Goal: Transaction & Acquisition: Purchase product/service

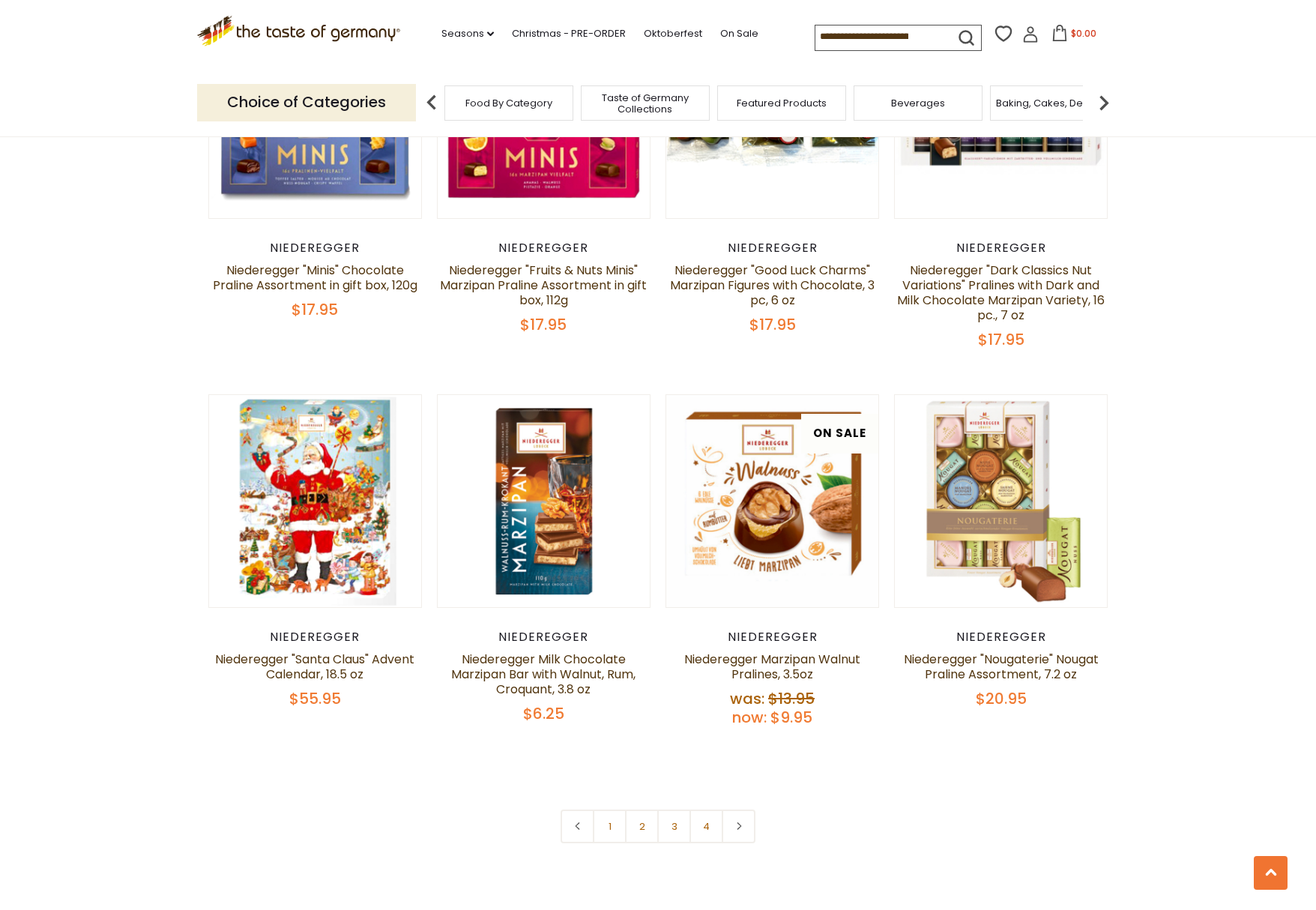
scroll to position [2923, 0]
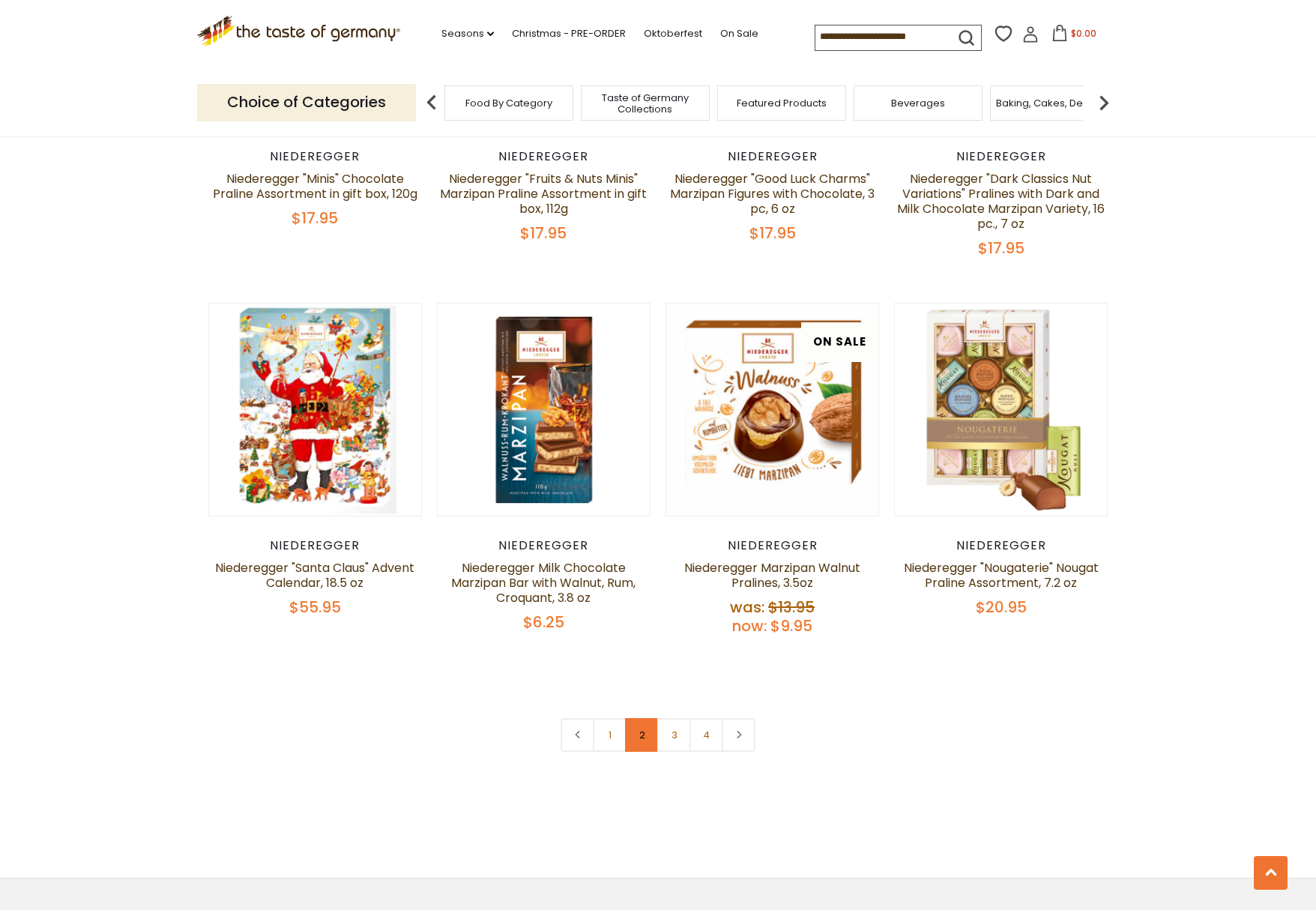
click at [637, 736] on link "2" at bounding box center [641, 734] width 33 height 33
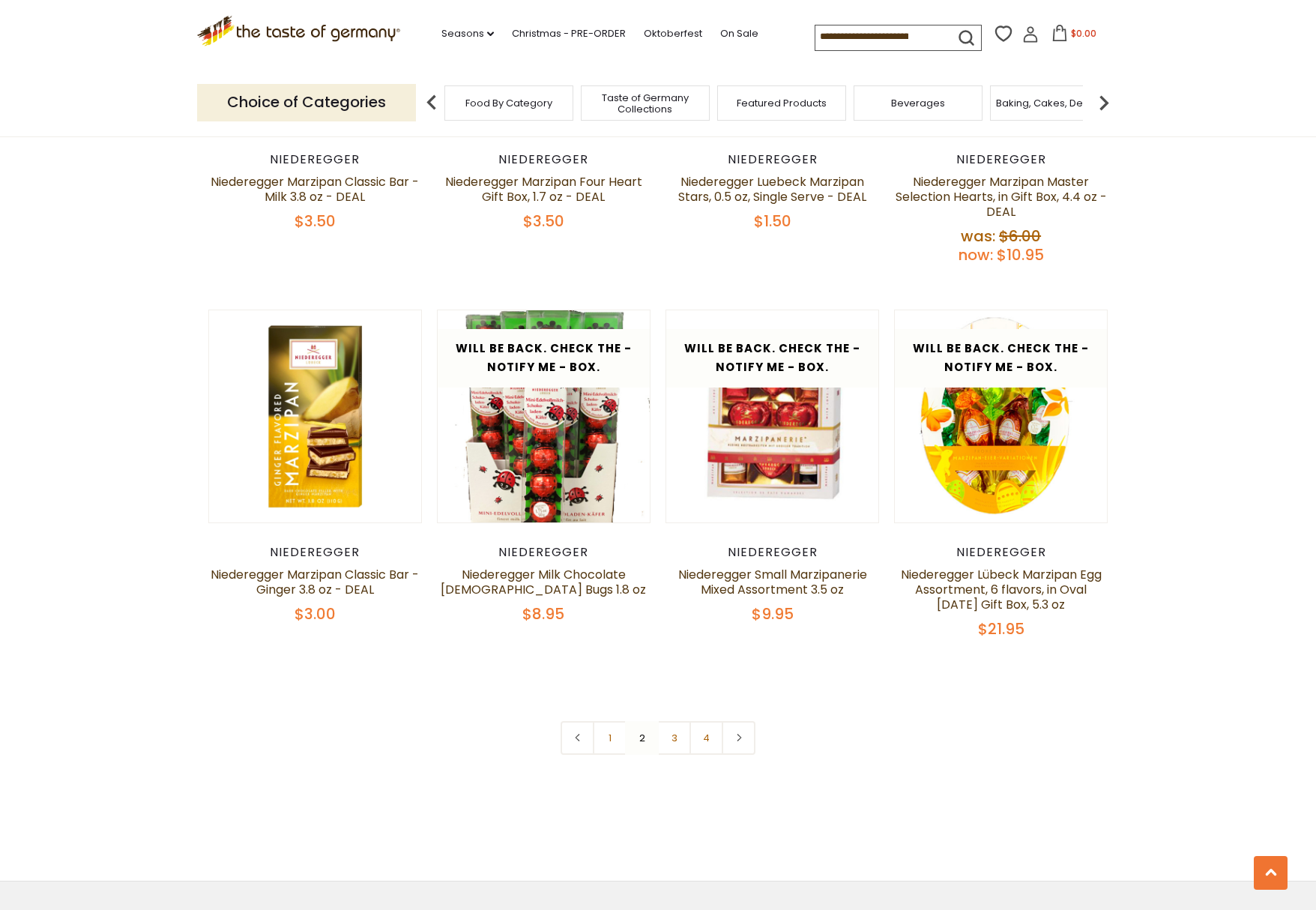
scroll to position [2998, 0]
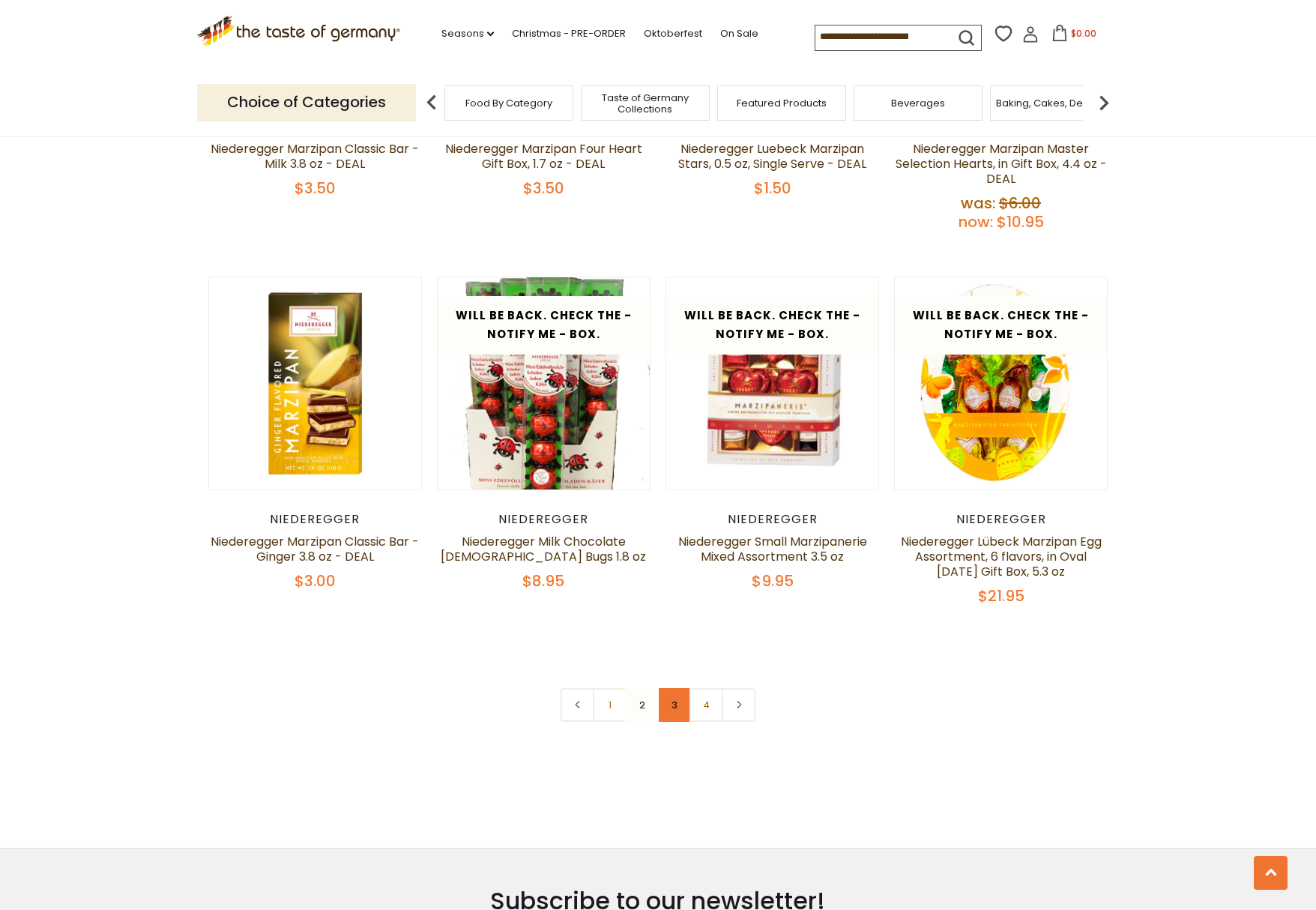
click at [670, 704] on link "3" at bounding box center [673, 704] width 33 height 33
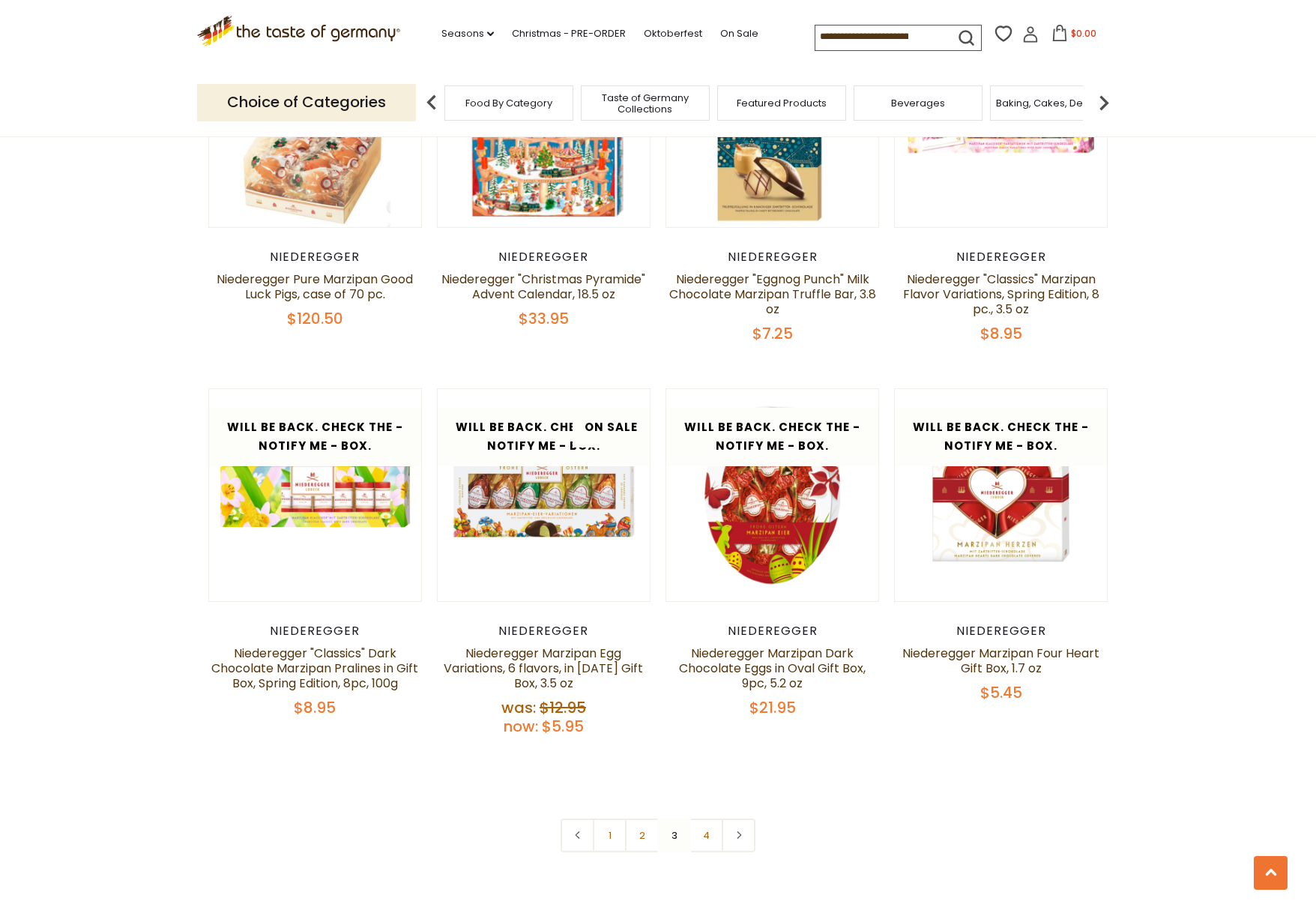
scroll to position [3045, 0]
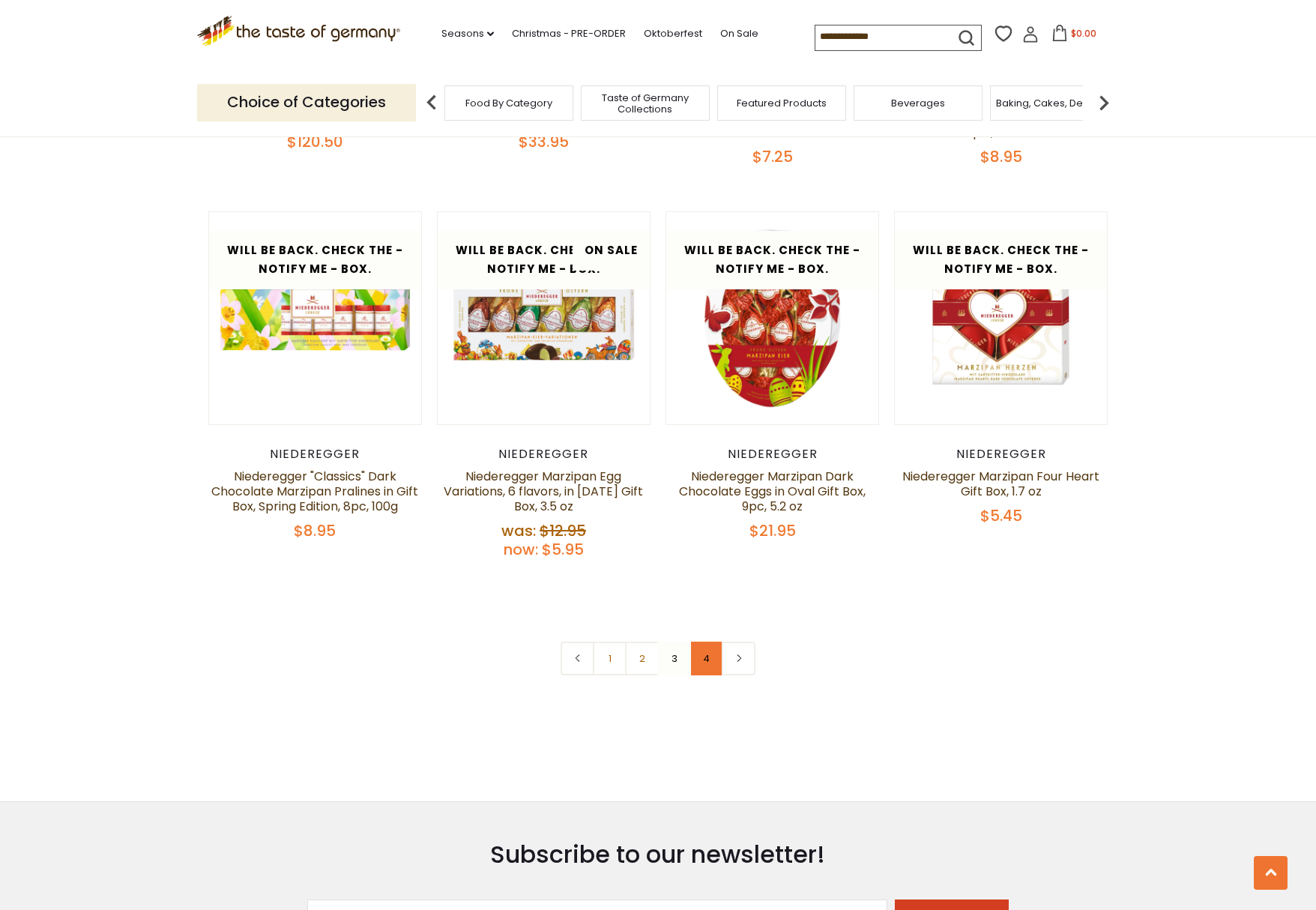
click at [700, 660] on link "4" at bounding box center [706, 658] width 33 height 33
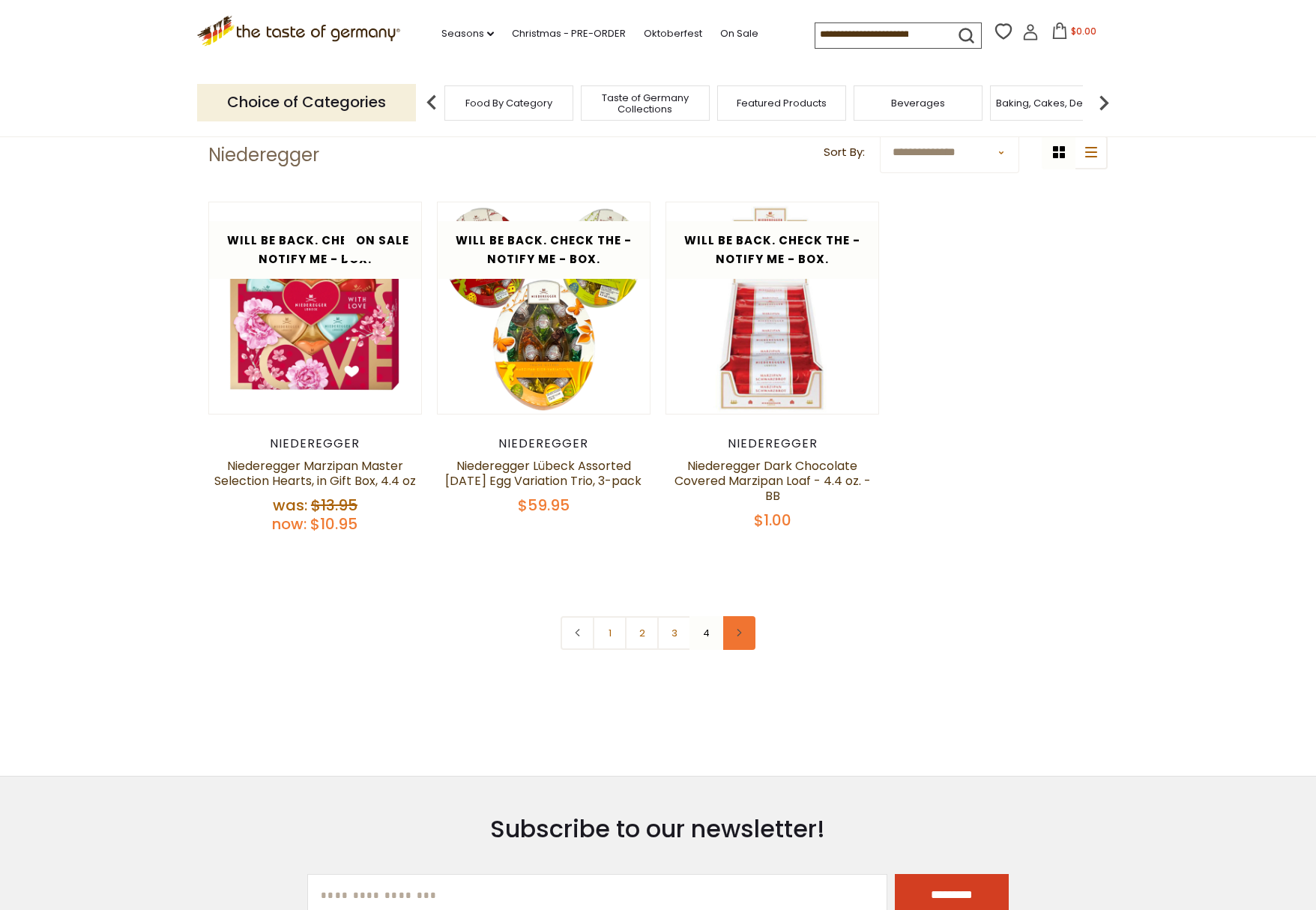
scroll to position [0, 0]
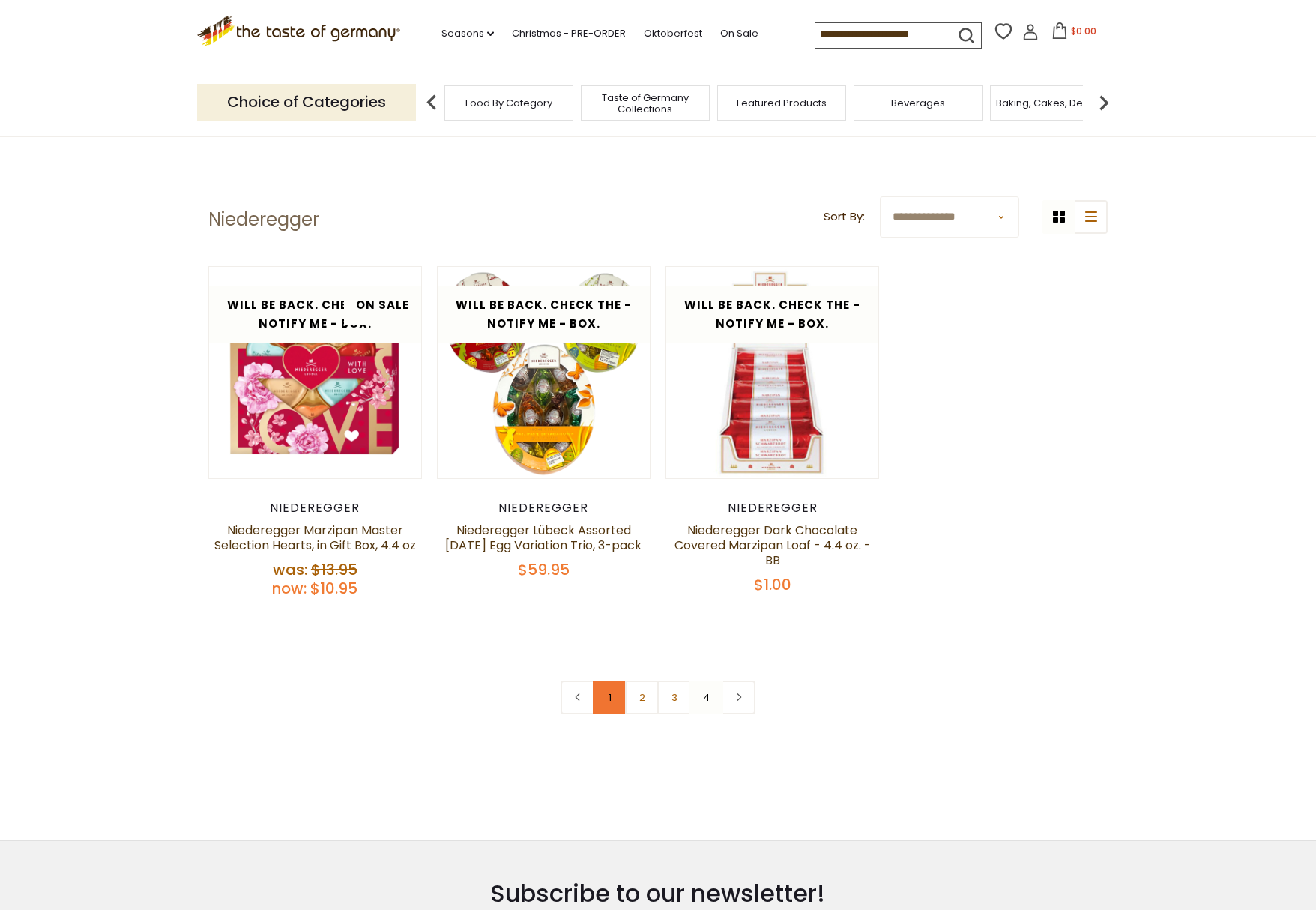
click at [615, 702] on link "1" at bounding box center [609, 697] width 33 height 33
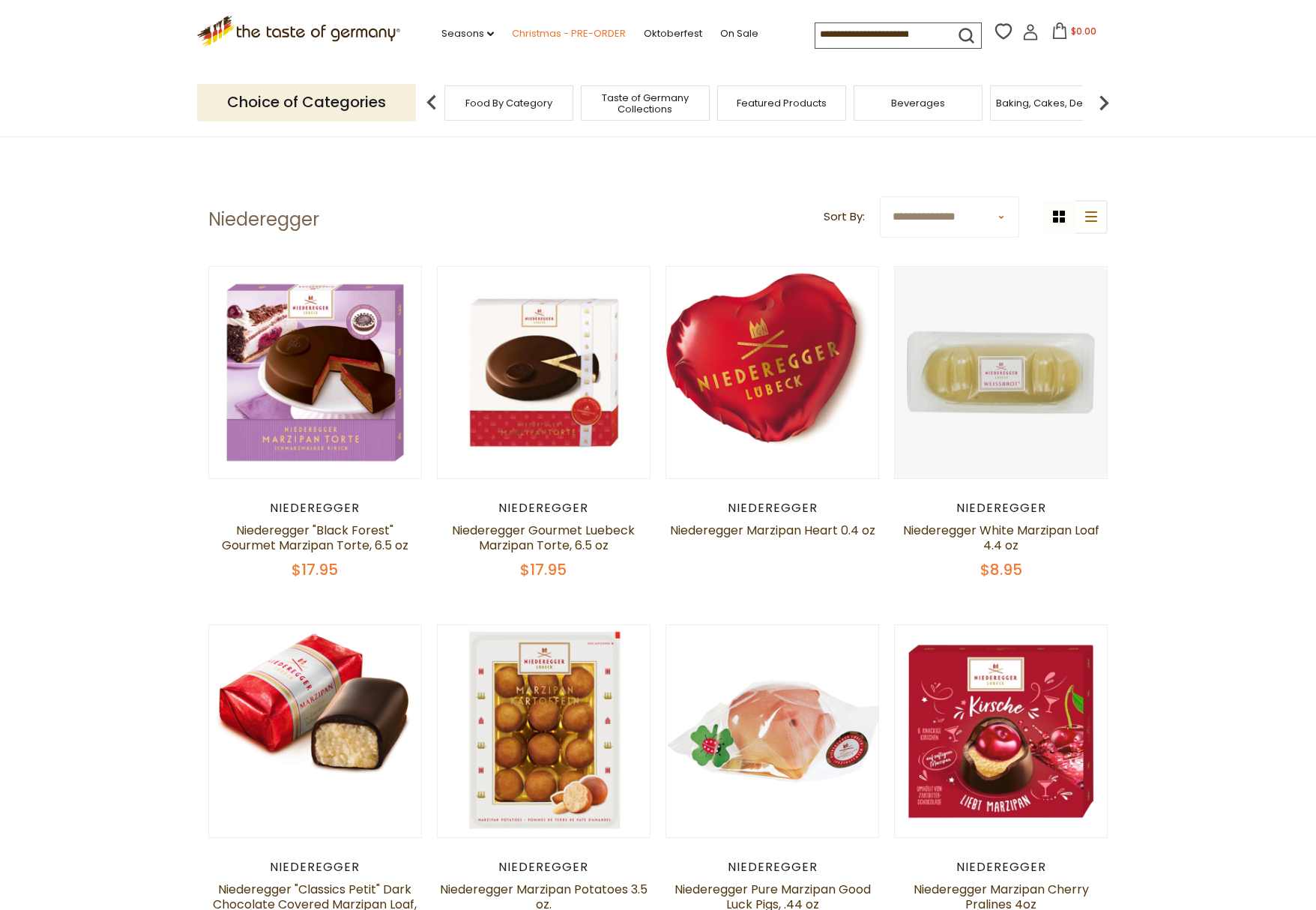
click at [575, 37] on link "Christmas - PRE-ORDER" at bounding box center [569, 33] width 114 height 16
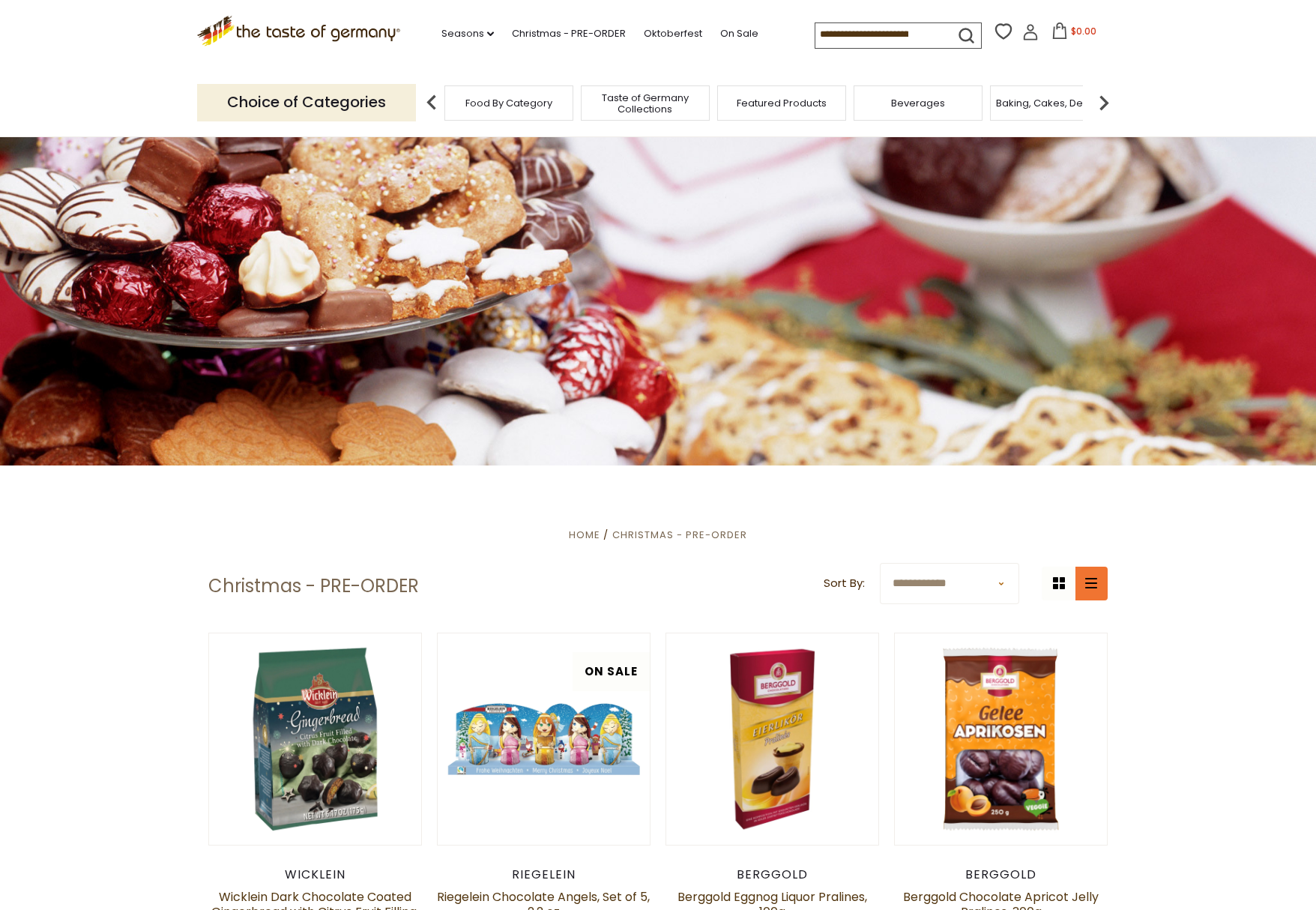
click at [1096, 592] on button "list icon" at bounding box center [1090, 583] width 33 height 33
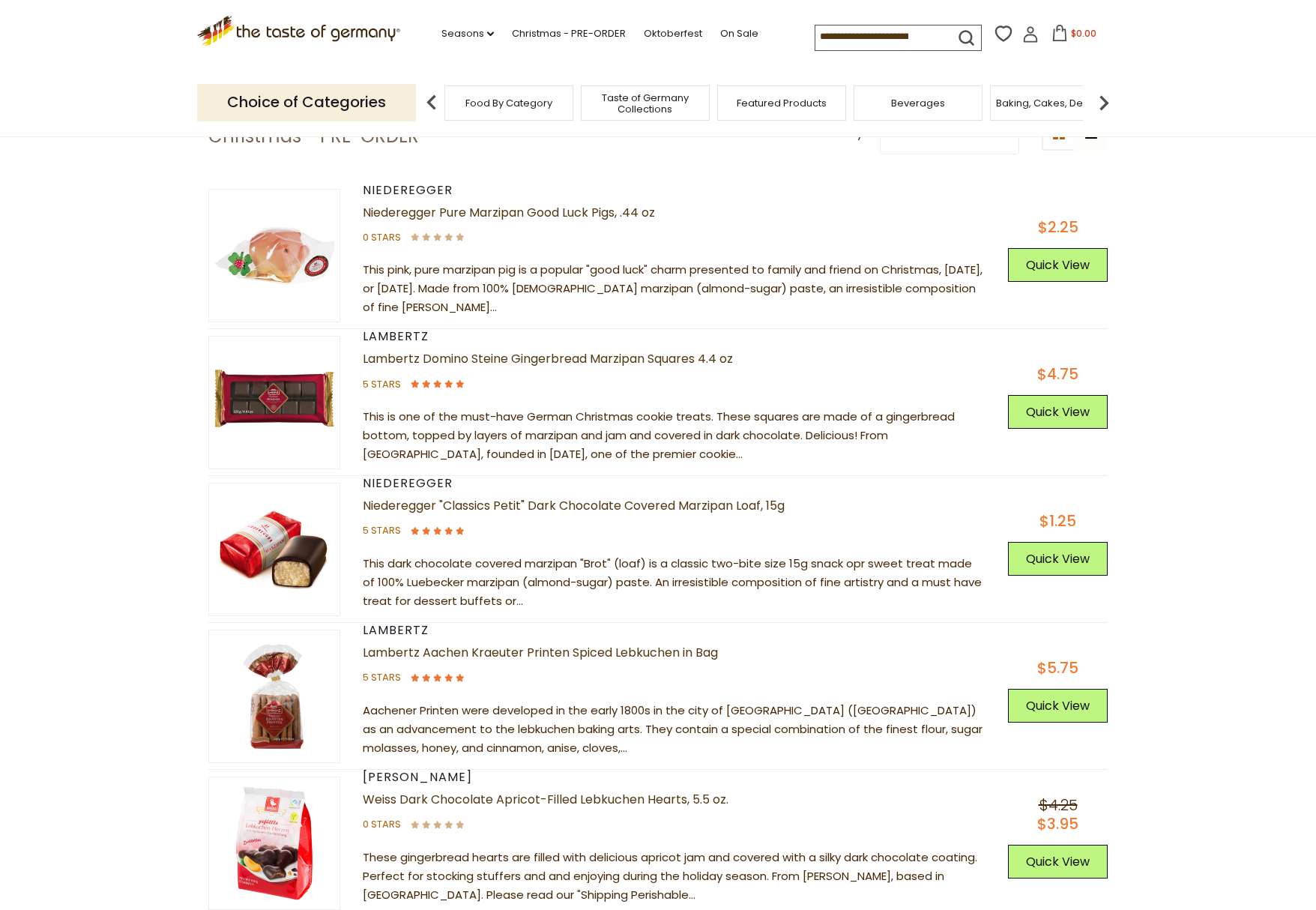
scroll to position [225, 0]
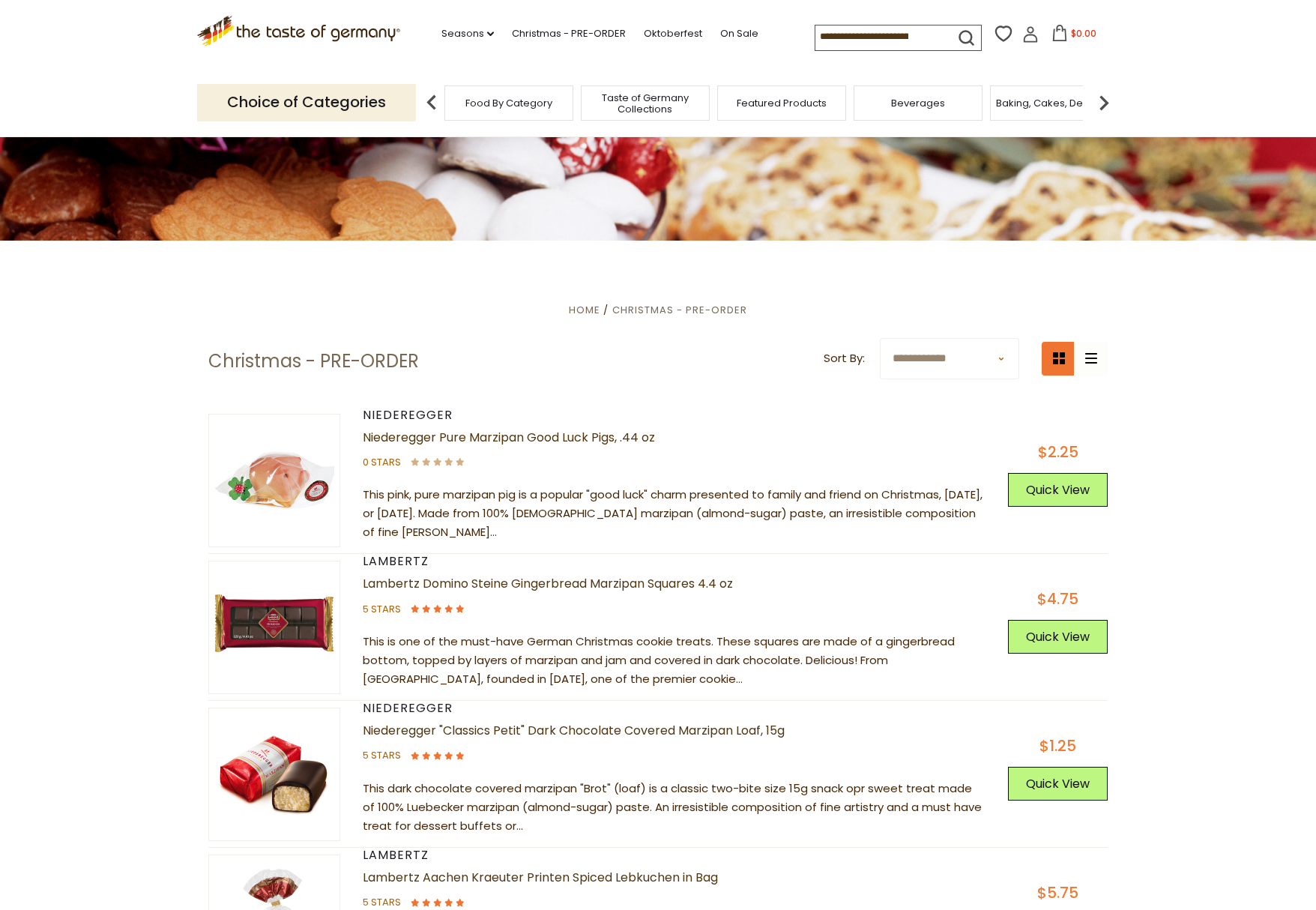
click at [1064, 359] on icon "grid icon" at bounding box center [1059, 358] width 12 height 12
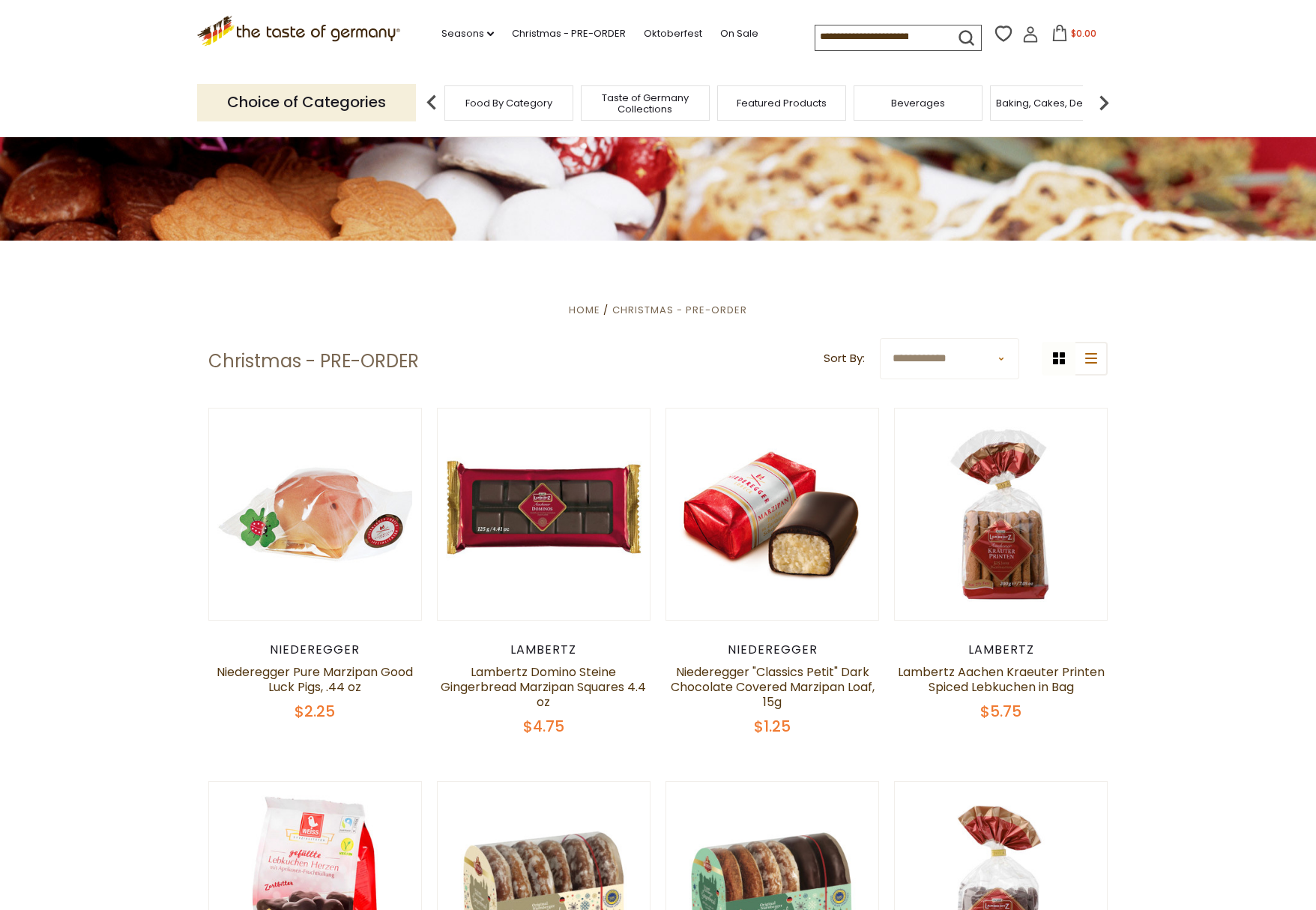
click at [1002, 358] on select "**********" at bounding box center [950, 358] width 139 height 42
select select "********"
click at [880, 338] on select "**********" at bounding box center [950, 358] width 139 height 42
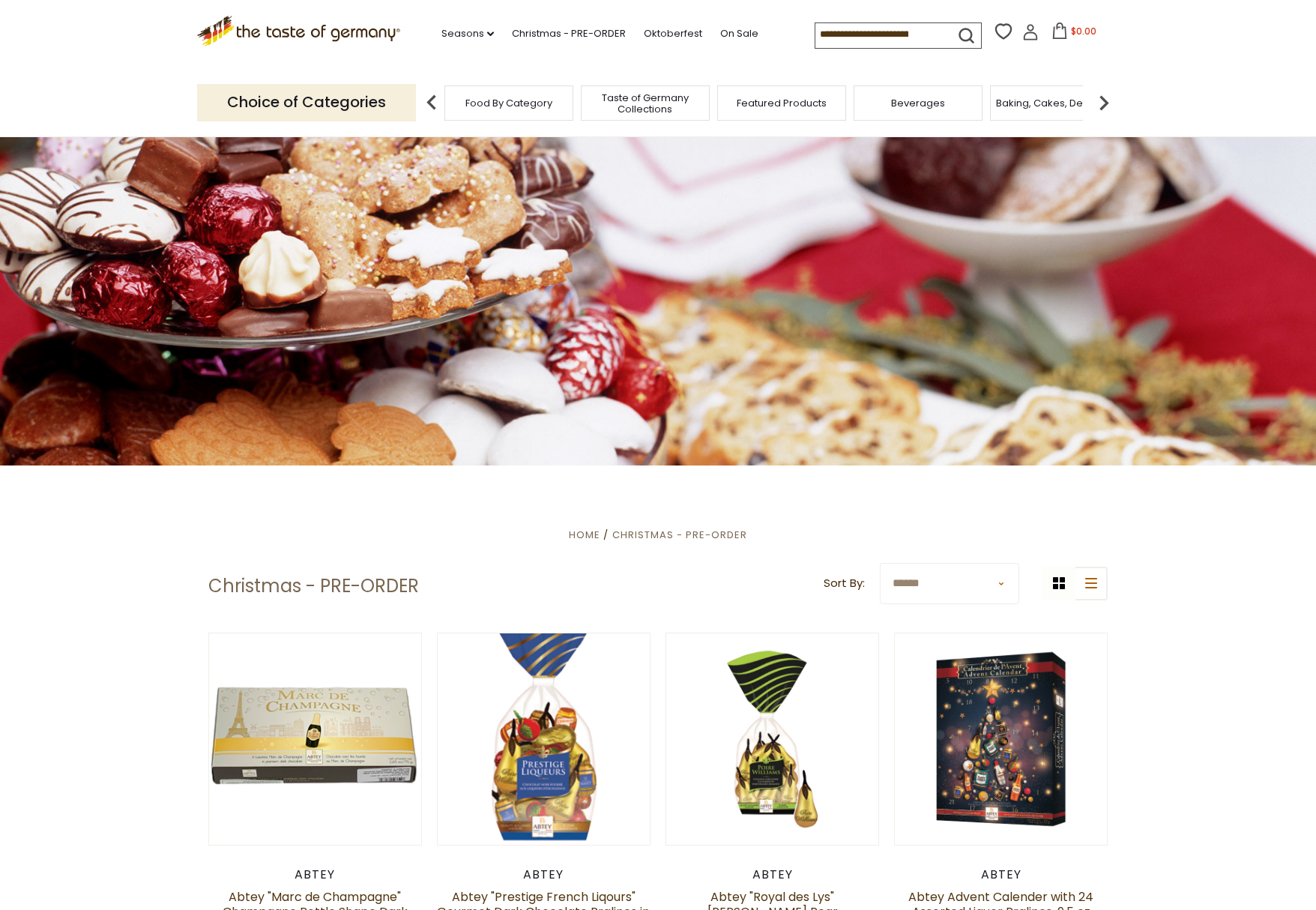
click at [1000, 589] on select "**********" at bounding box center [950, 584] width 139 height 42
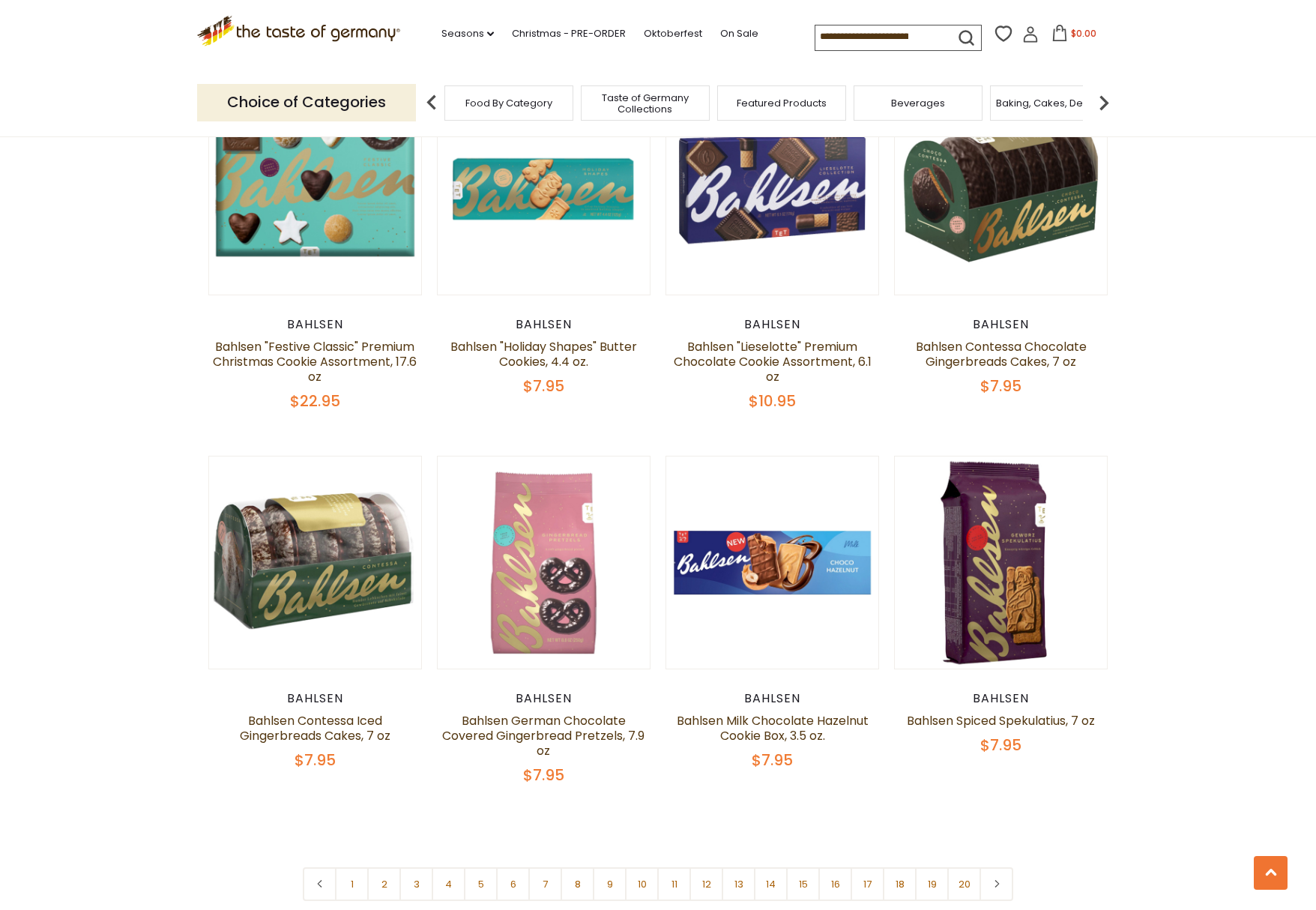
scroll to position [3523, 0]
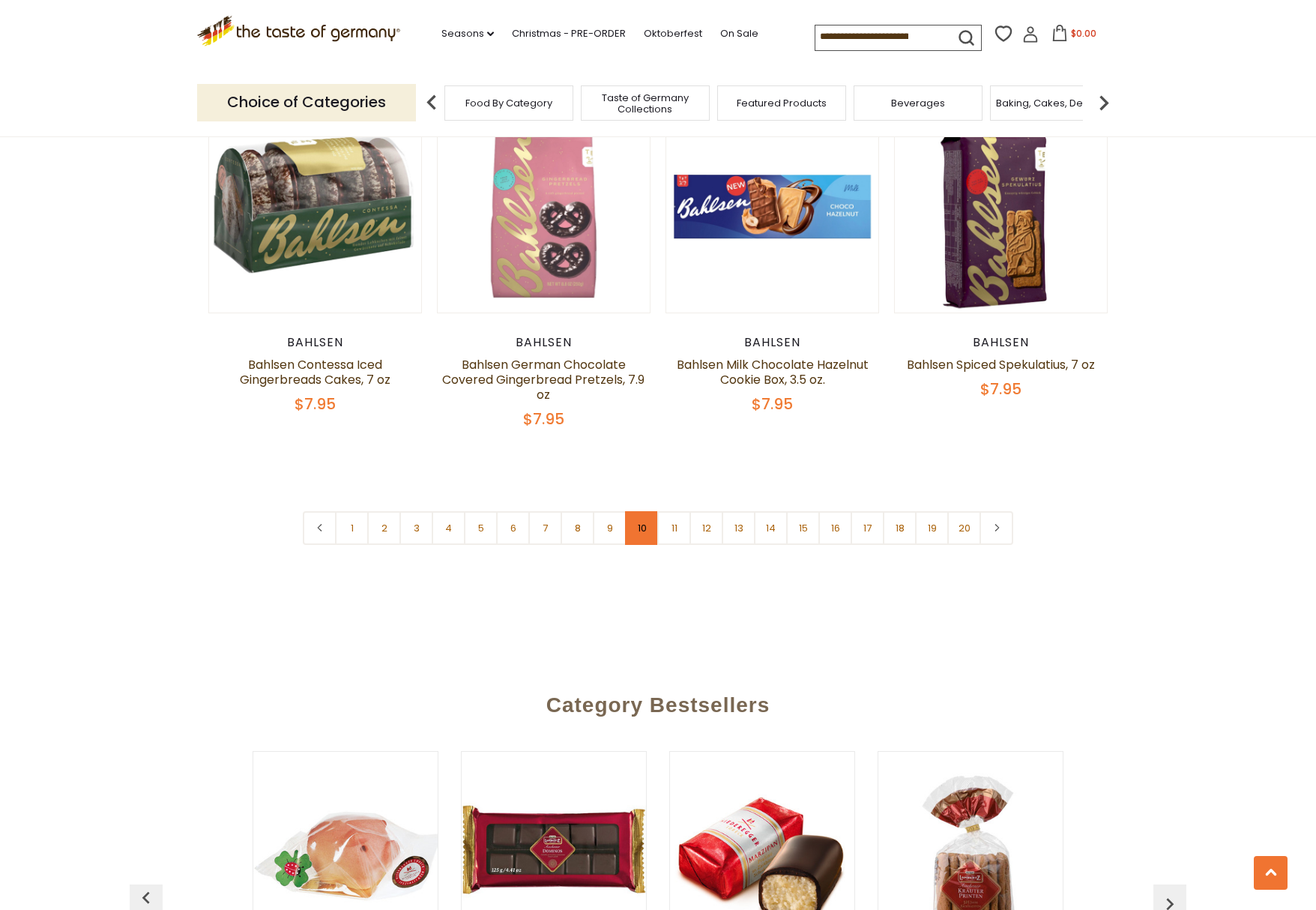
click at [644, 519] on link "10" at bounding box center [641, 527] width 33 height 33
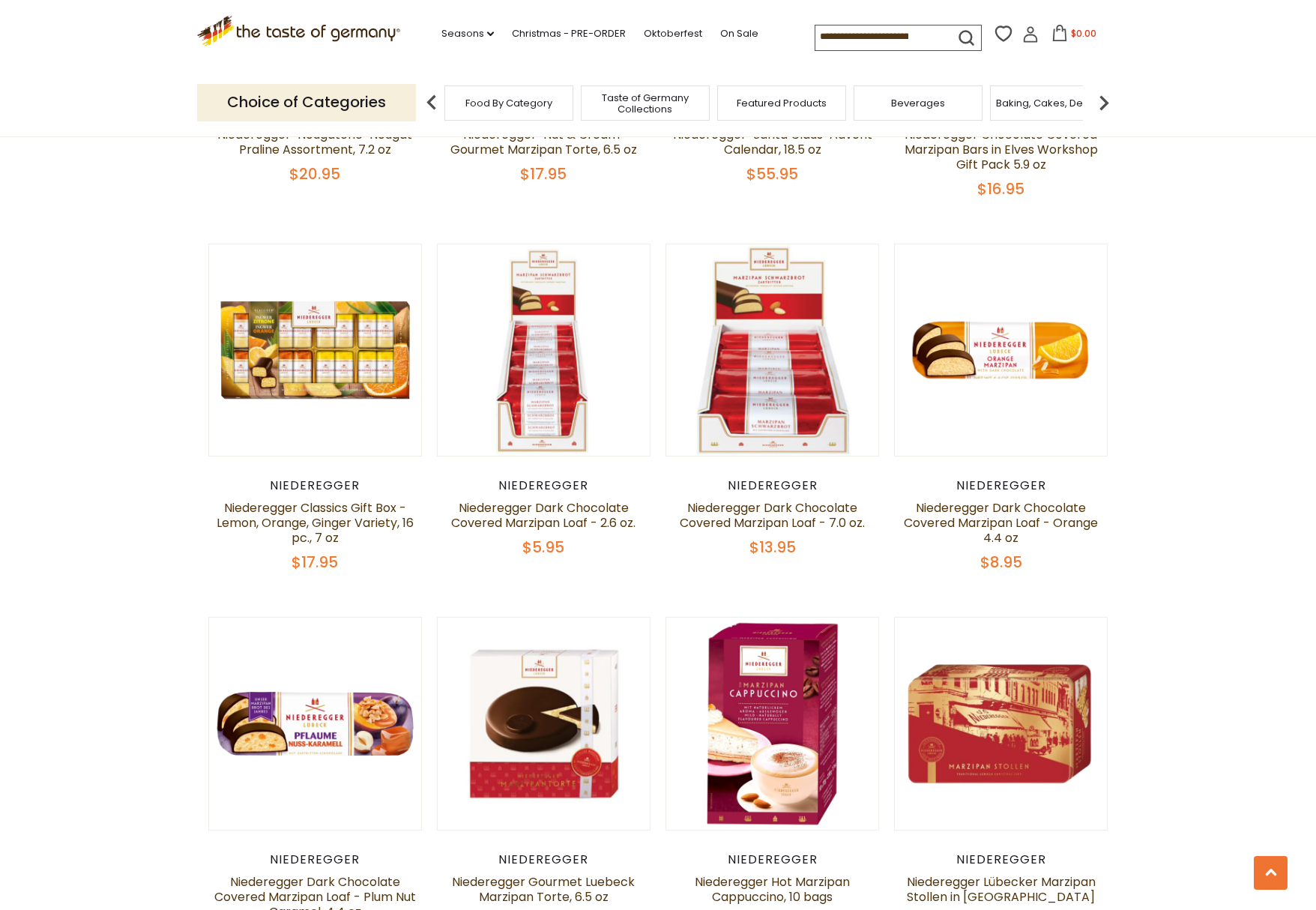
scroll to position [3262, 0]
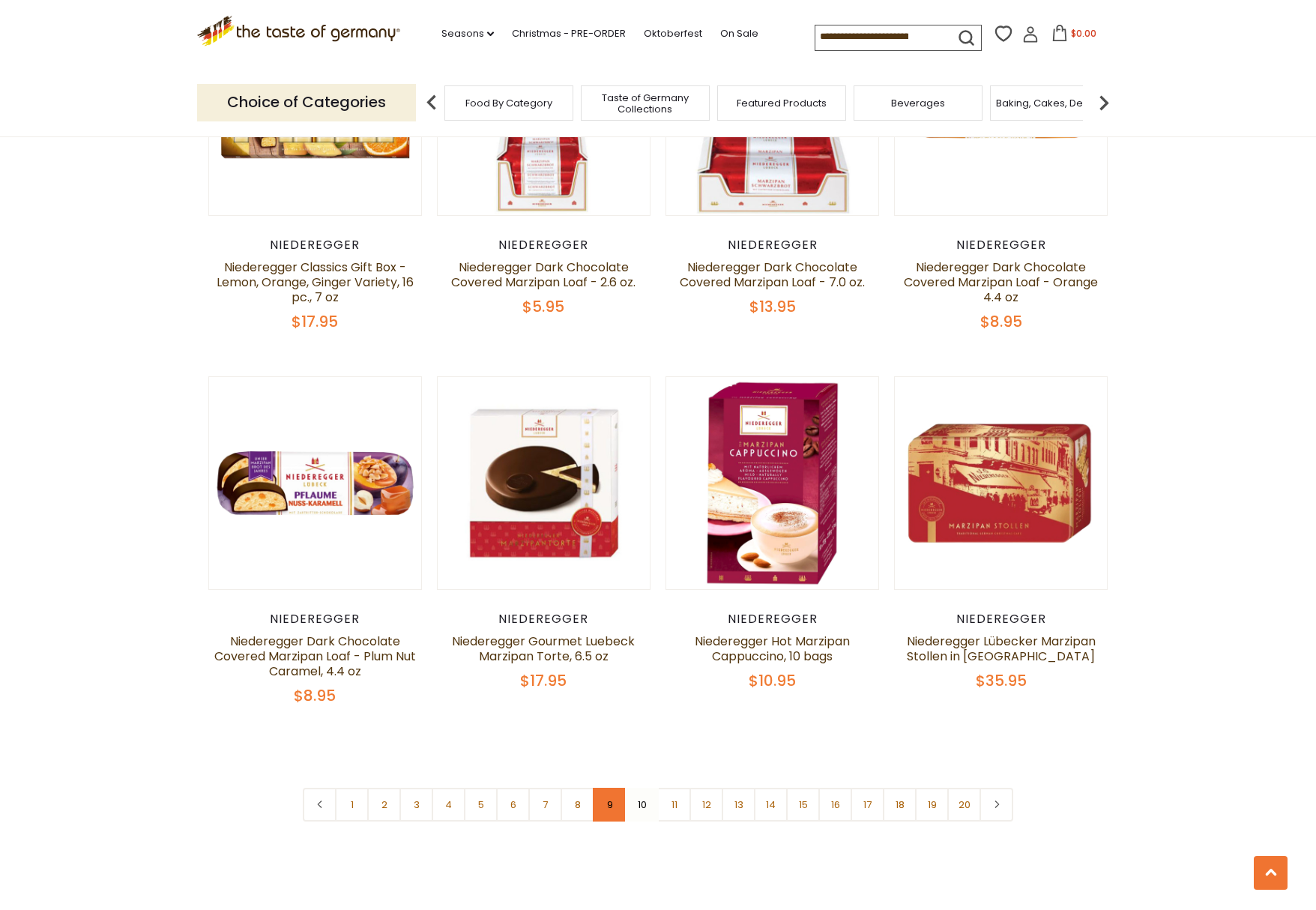
click at [607, 812] on link "9" at bounding box center [609, 804] width 33 height 33
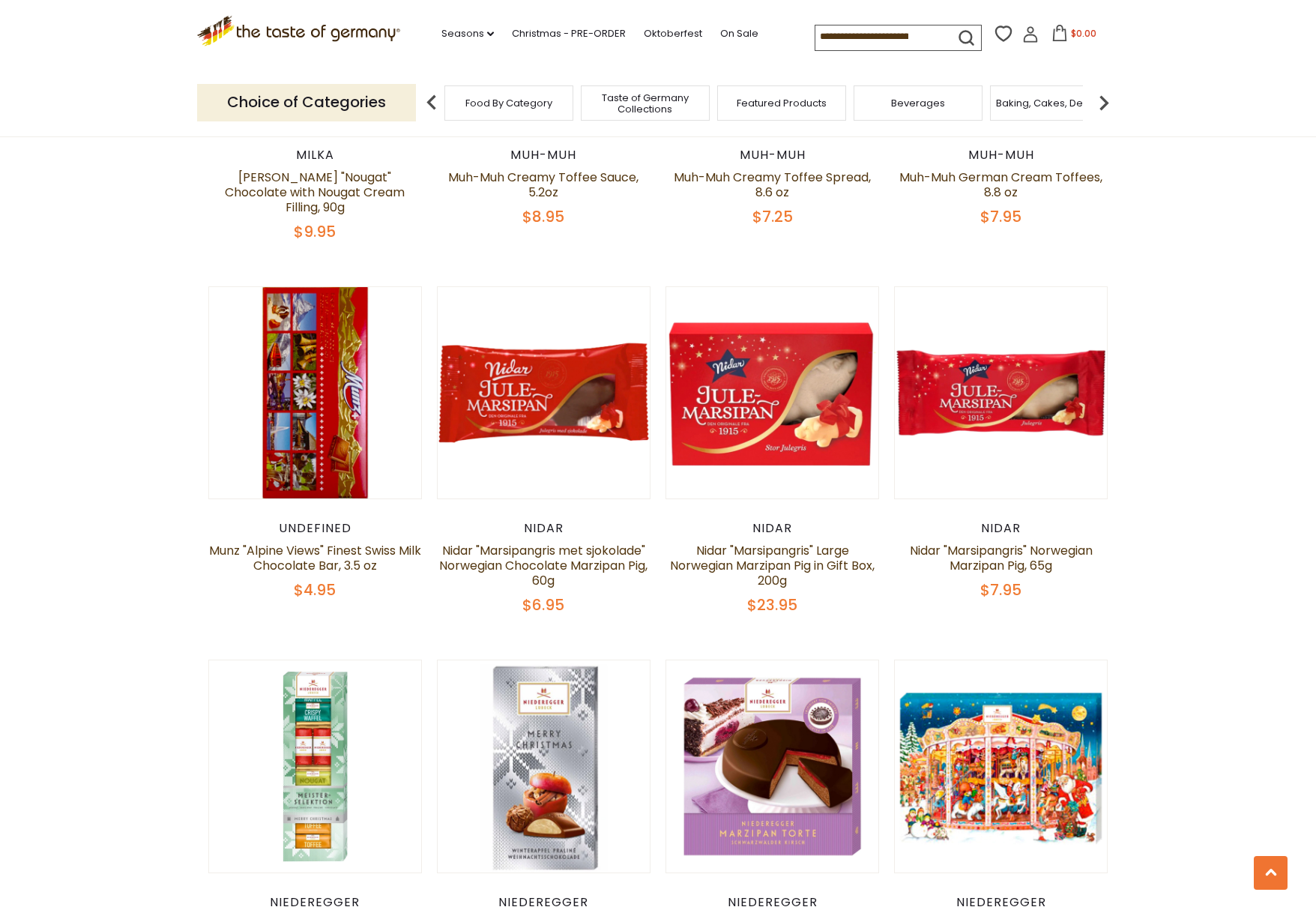
scroll to position [3112, 0]
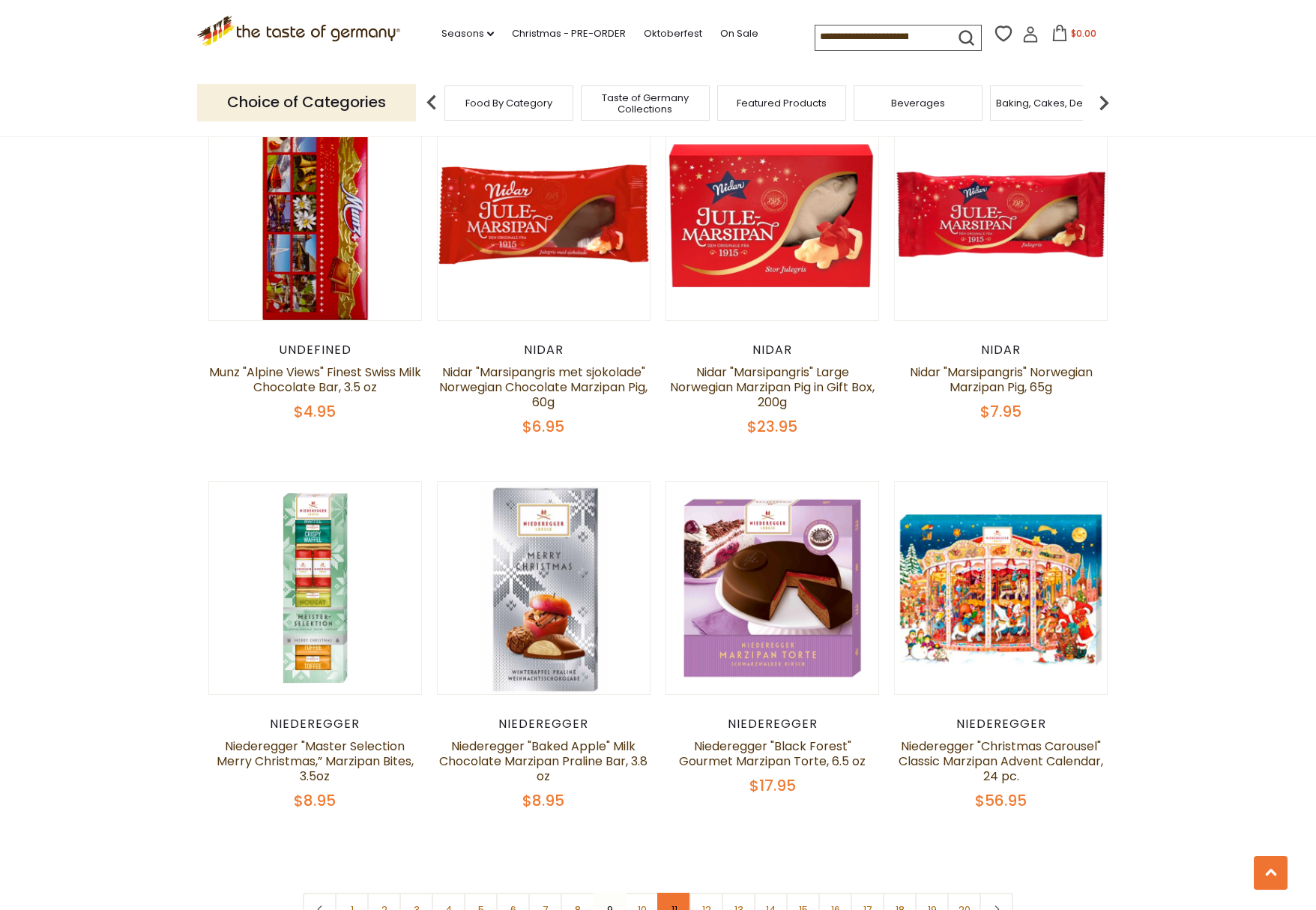
click at [678, 893] on link "11" at bounding box center [673, 909] width 33 height 33
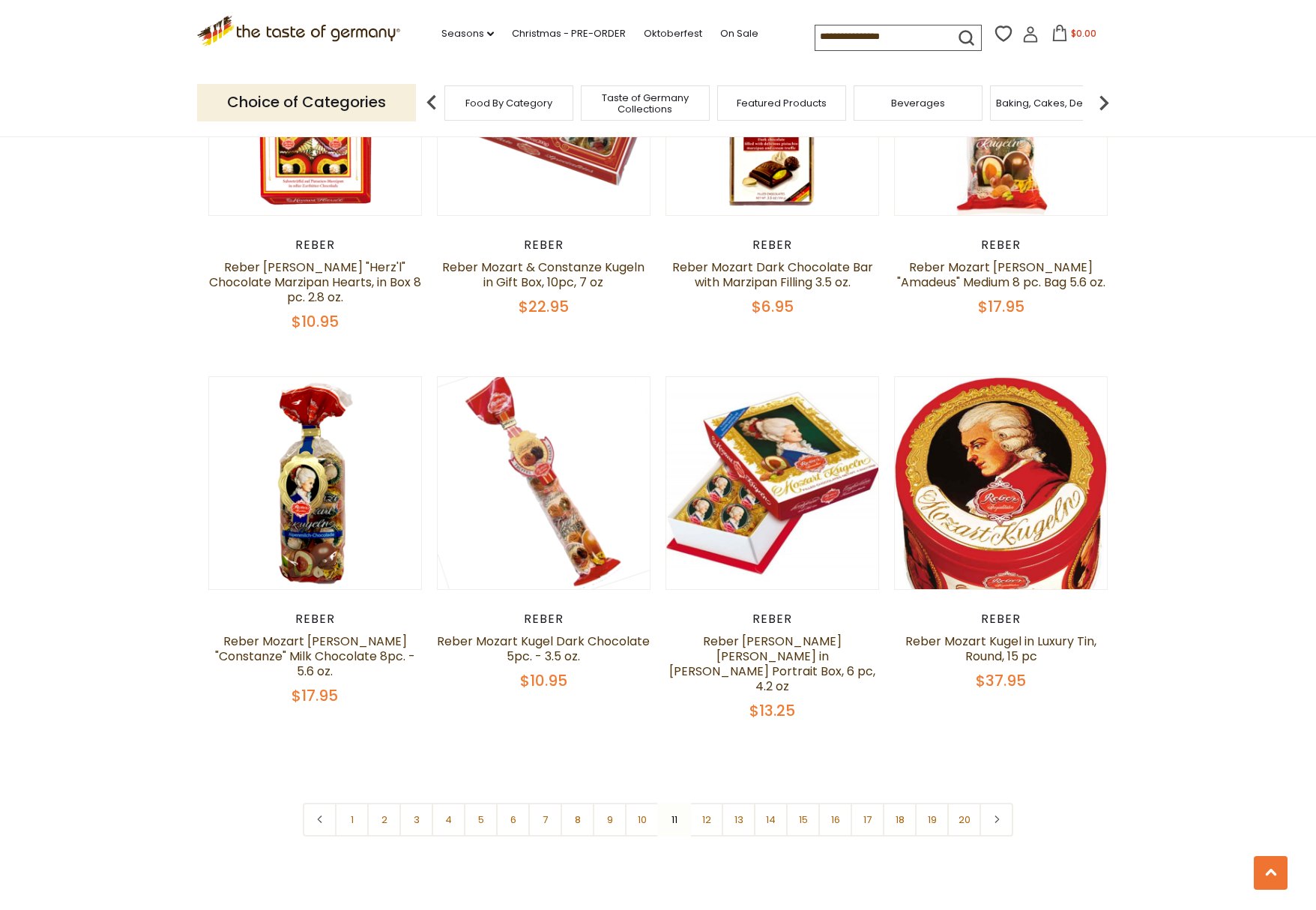
scroll to position [3262, 0]
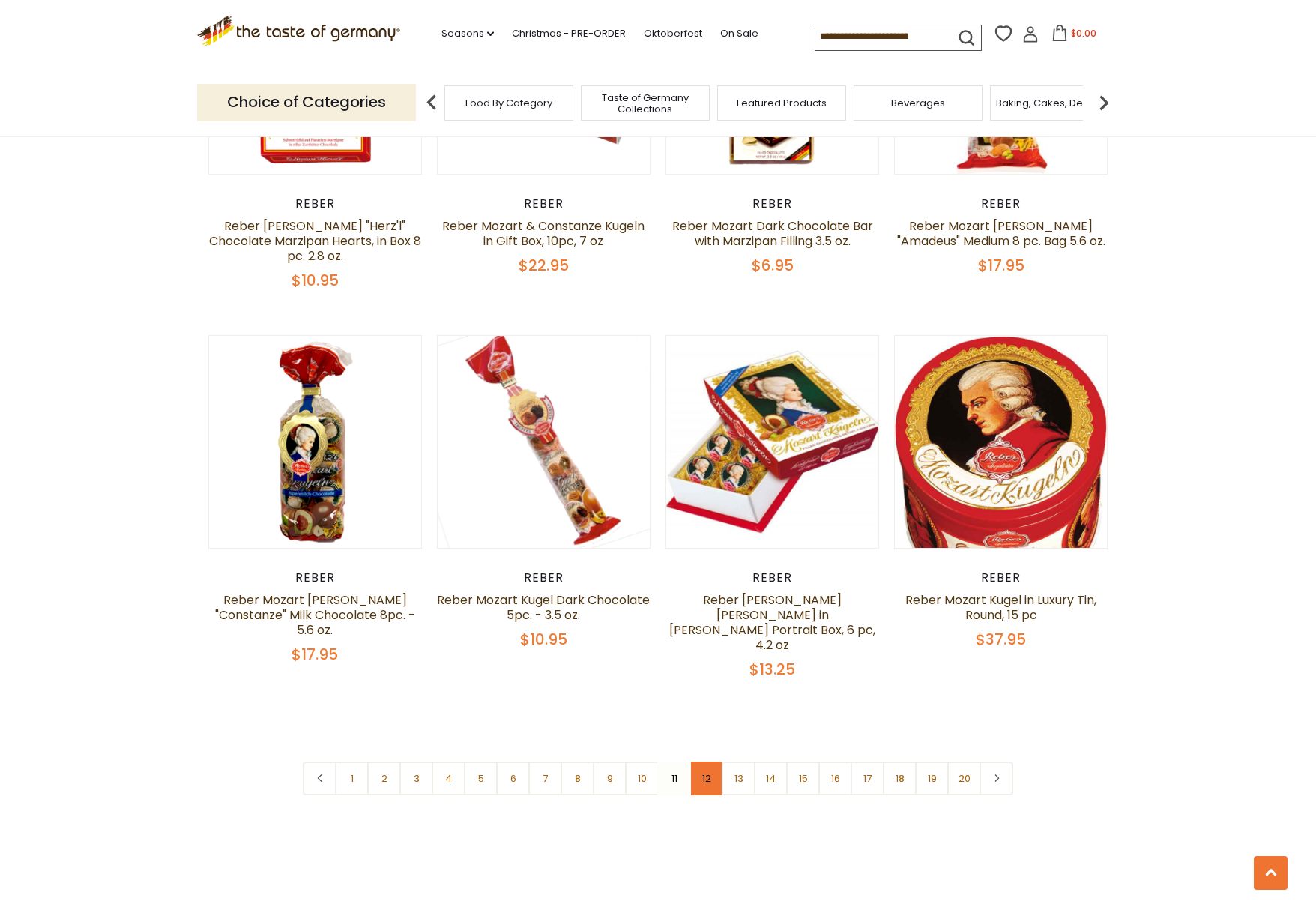
click at [709, 762] on link "12" at bounding box center [706, 778] width 33 height 33
